Goal: Task Accomplishment & Management: Use online tool/utility

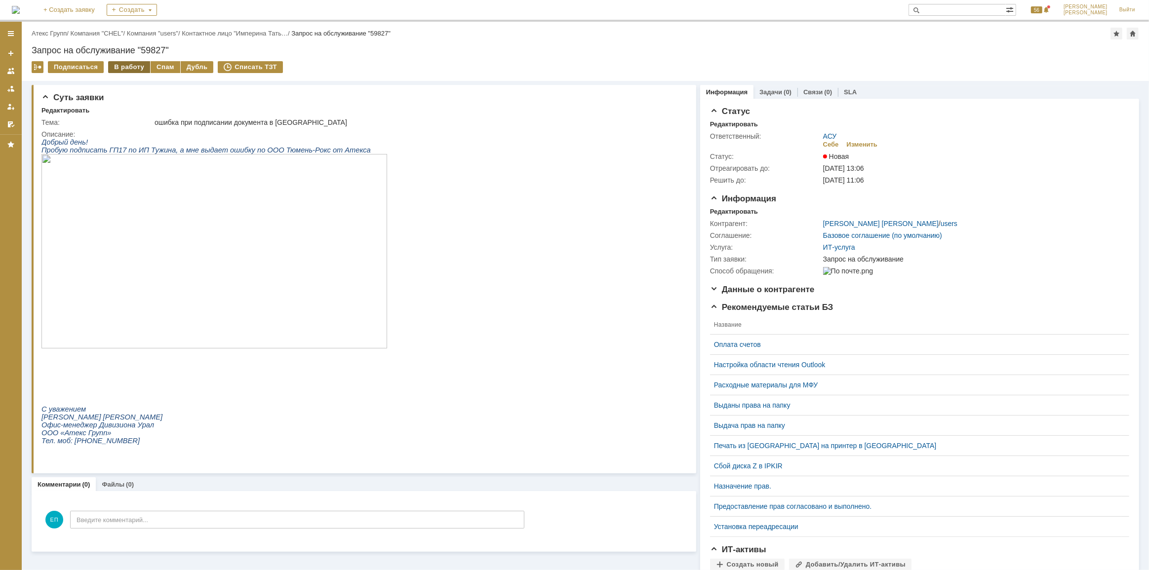
click at [125, 67] on div "В работу" at bounding box center [129, 67] width 42 height 12
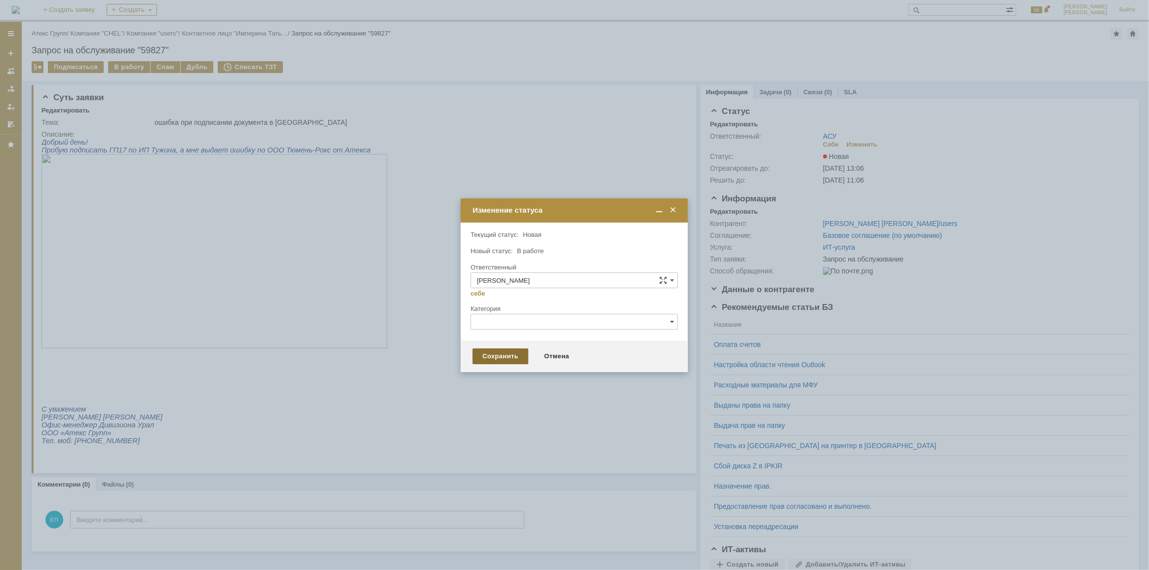
click at [485, 356] on div "Сохранить" at bounding box center [501, 357] width 56 height 16
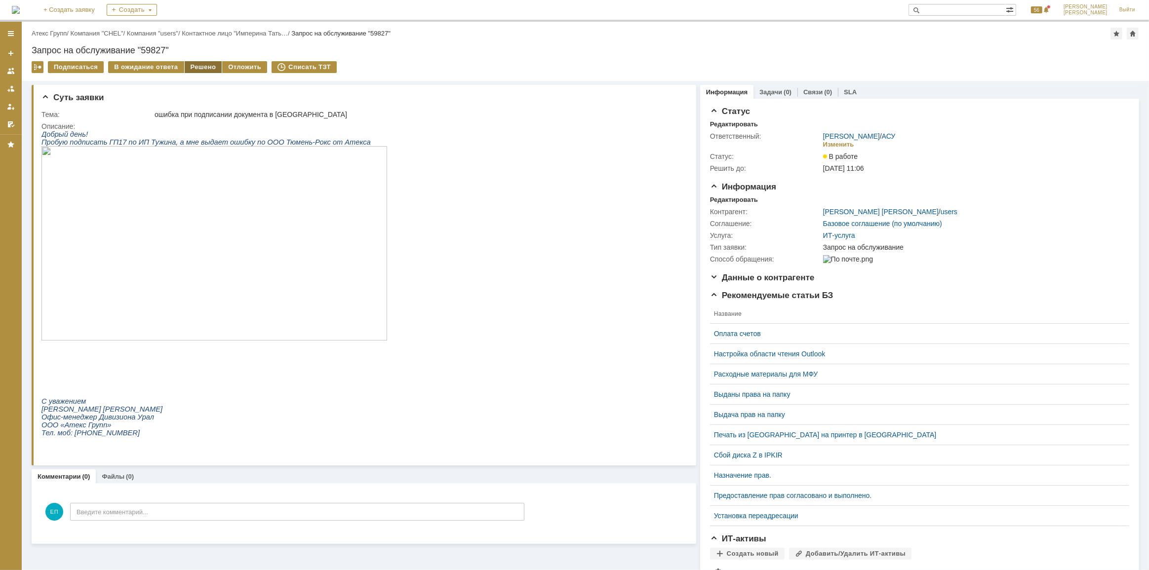
click at [189, 63] on div "Решено" at bounding box center [204, 67] width 38 height 12
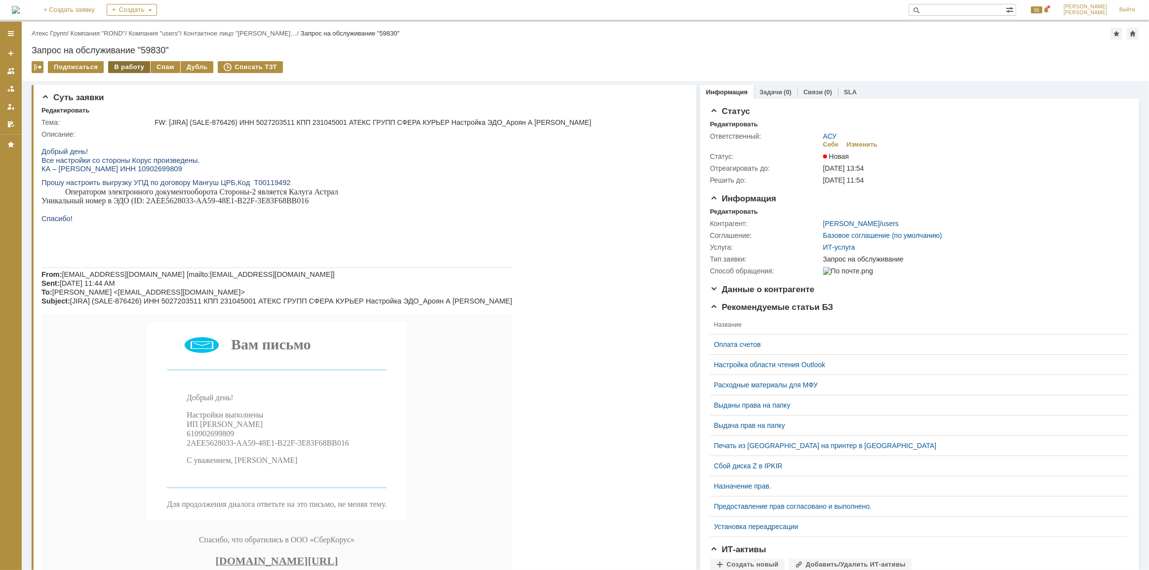
click at [115, 70] on div "В работу" at bounding box center [129, 67] width 42 height 12
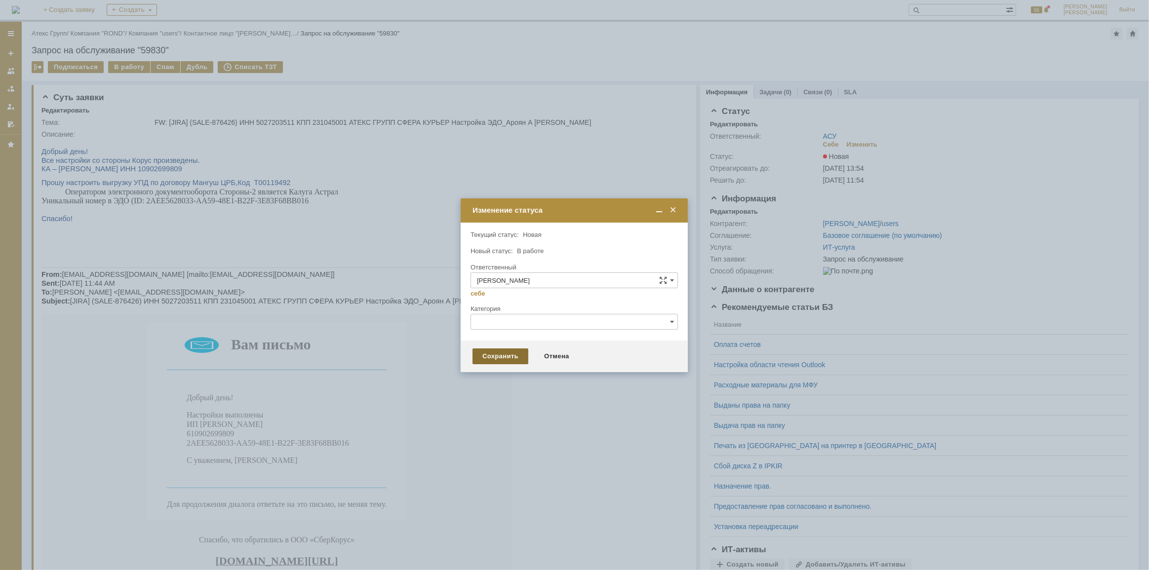
click at [498, 356] on div "Сохранить" at bounding box center [501, 357] width 56 height 16
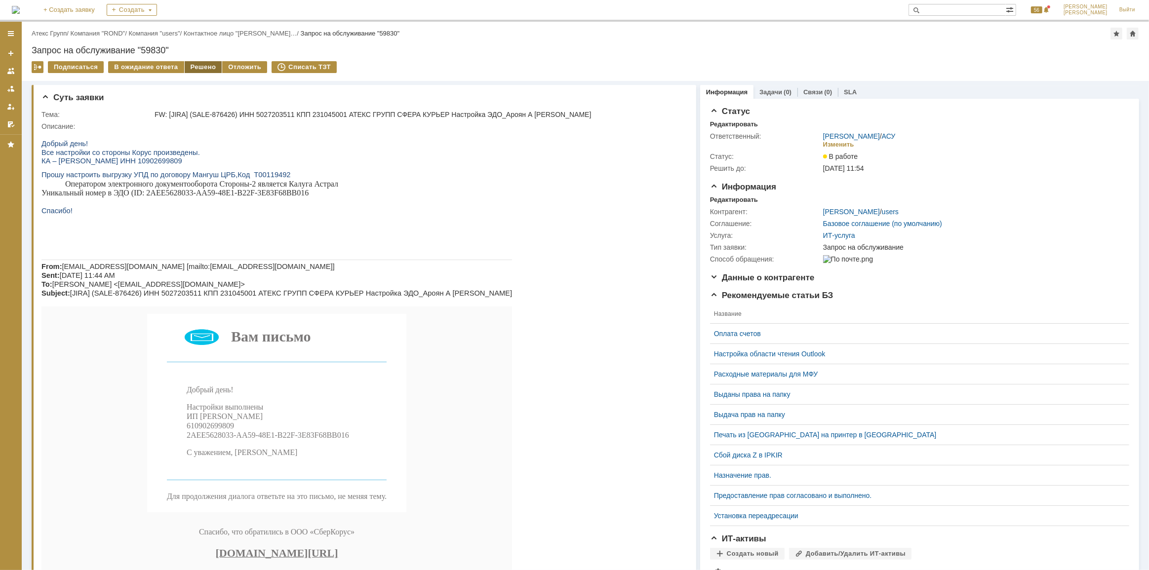
click at [196, 61] on div "Решено" at bounding box center [204, 67] width 38 height 12
